Goal: Information Seeking & Learning: Learn about a topic

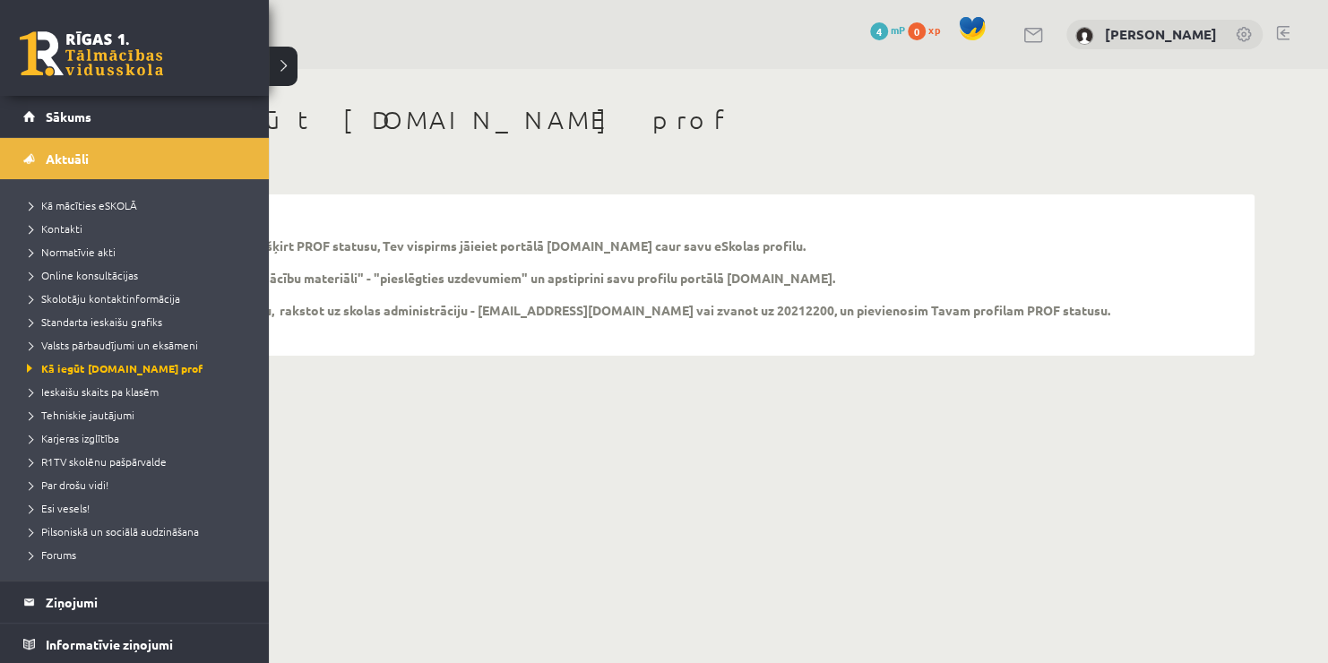
click at [254, 477] on ul "Kā mācīties eSKOLĀ Kontakti Normatīvie akti Online konsultācijas Skolotāju kont…" at bounding box center [134, 379] width 269 height 401
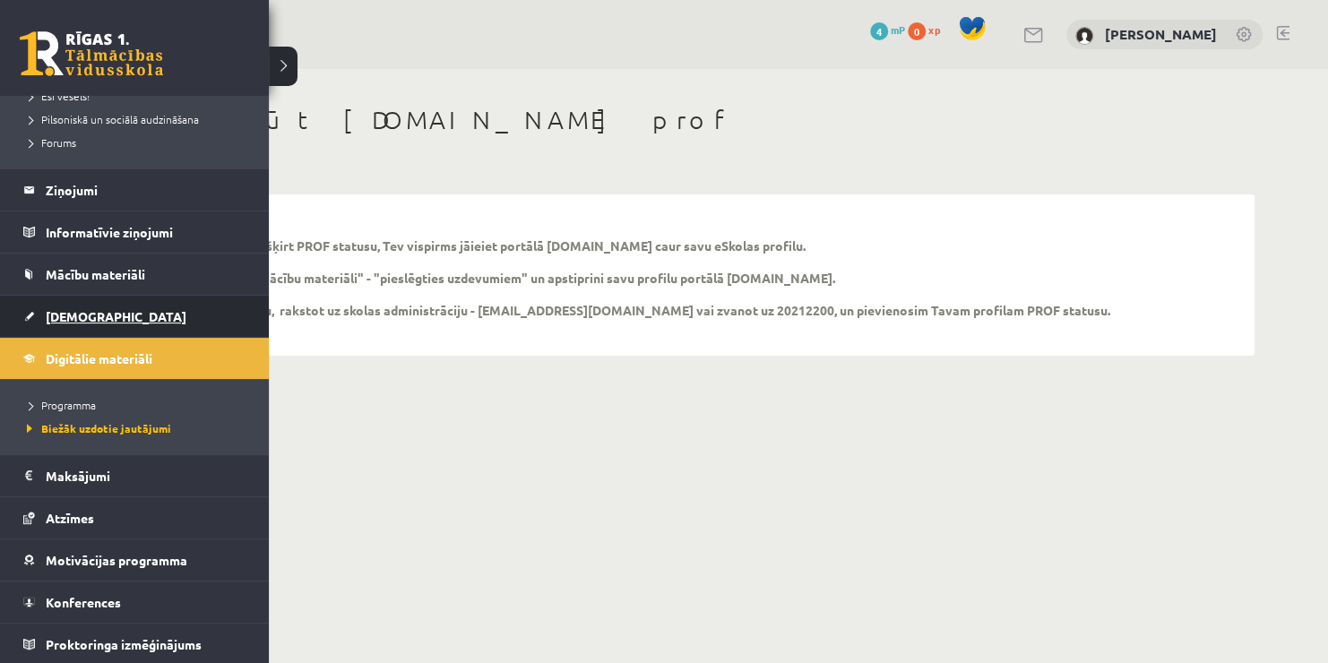
click at [61, 322] on span "[DEMOGRAPHIC_DATA]" at bounding box center [116, 316] width 141 height 16
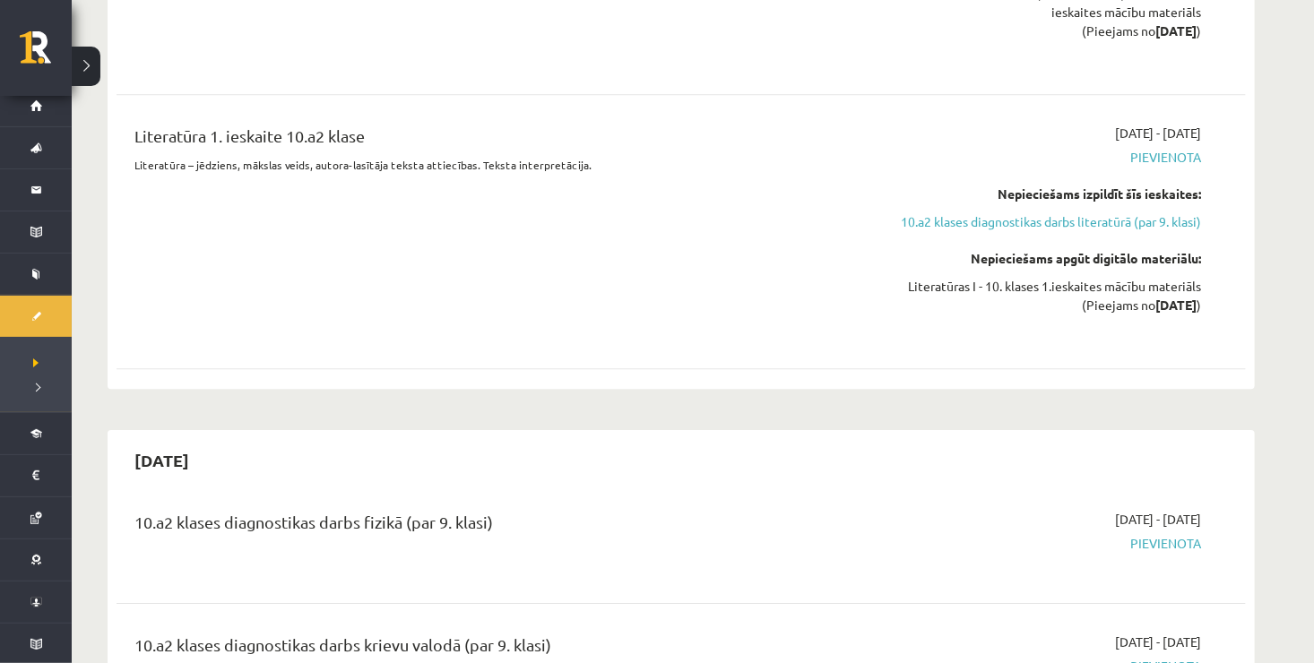
scroll to position [2484, 0]
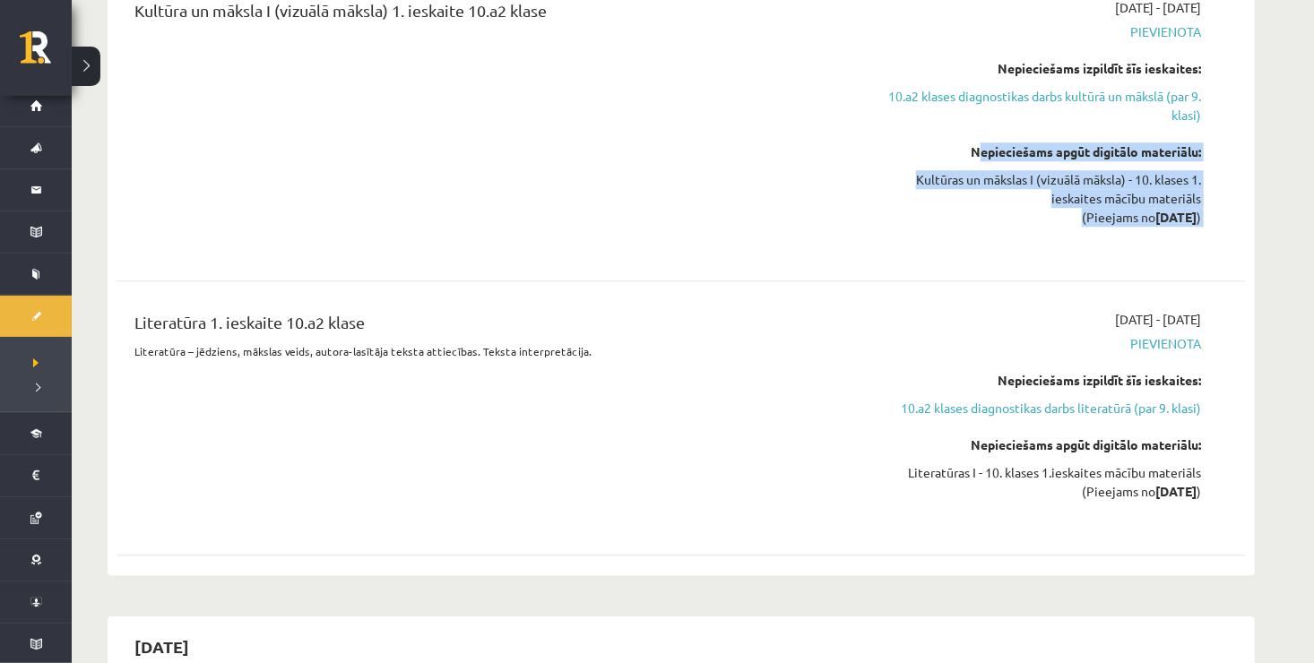
scroll to position [2268, 0]
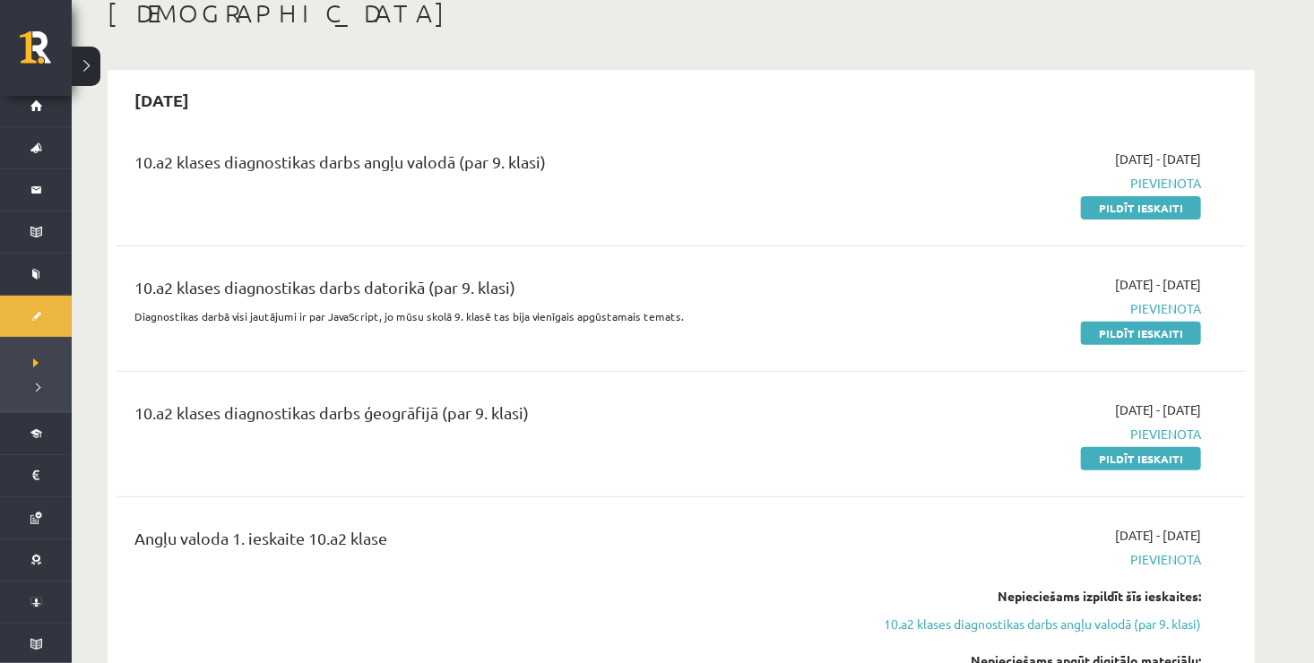
scroll to position [59, 0]
